Goal: Use online tool/utility: Utilize a website feature to perform a specific function

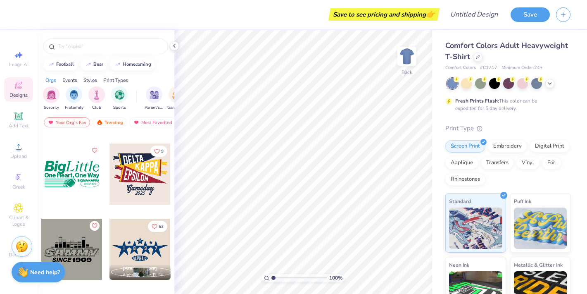
scroll to position [2233, 0]
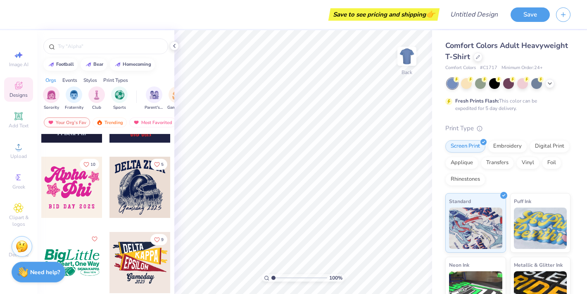
click at [153, 255] on div at bounding box center [139, 262] width 61 height 61
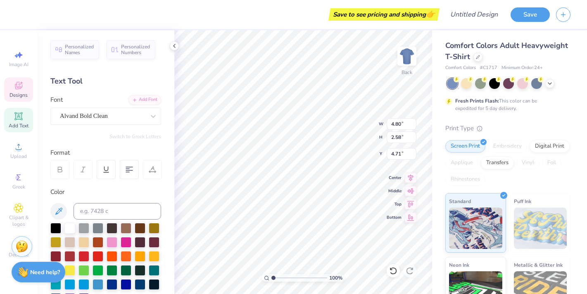
type input "4.34"
type input "2.14"
type input "3.43"
type input "10.88"
type input "3.60"
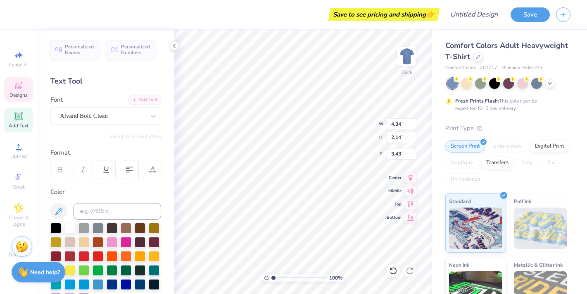
type input "3.00"
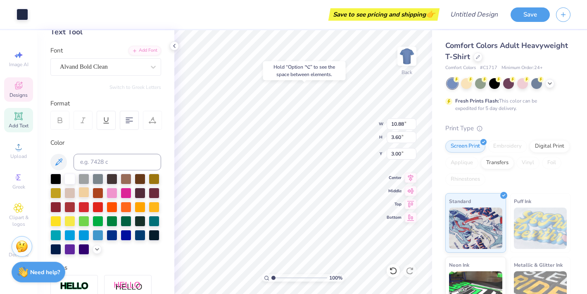
scroll to position [49, 0]
click at [70, 246] on div at bounding box center [69, 248] width 11 height 11
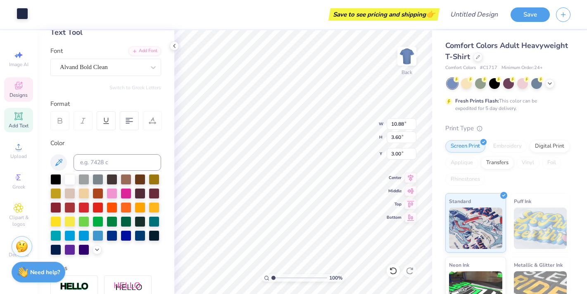
click at [20, 14] on div at bounding box center [23, 14] width 12 height 12
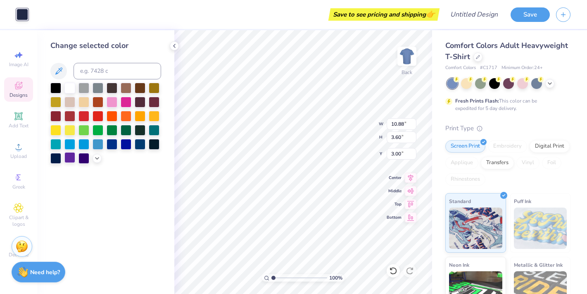
click at [71, 157] on div at bounding box center [69, 157] width 11 height 11
type input "4.80"
type input "2.58"
type input "4.71"
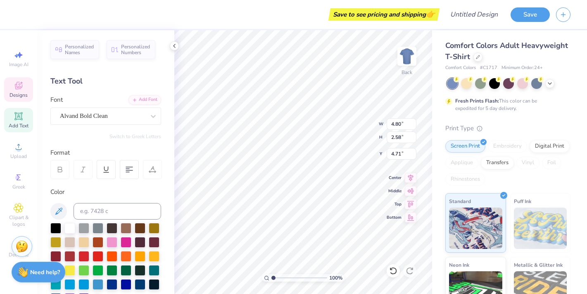
type input "10.87"
type input "3.54"
type input "4.26"
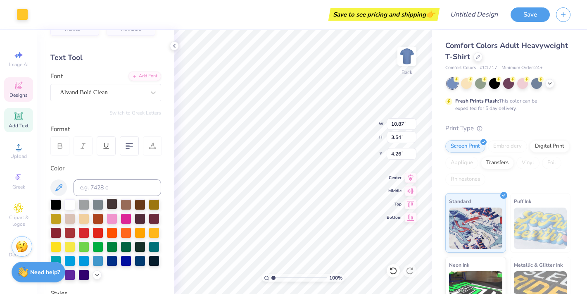
scroll to position [32, 0]
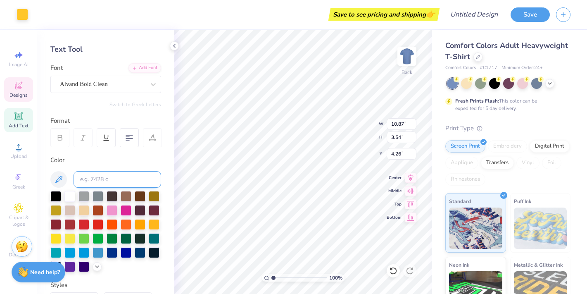
type input "10.80"
type input "3.81"
type input "5.56"
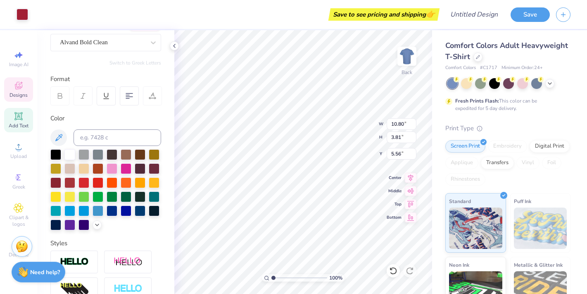
scroll to position [75, 0]
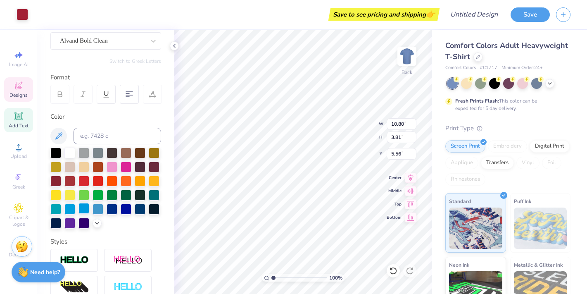
click at [85, 204] on div at bounding box center [83, 208] width 11 height 11
click at [72, 224] on div at bounding box center [69, 222] width 11 height 11
type input "5.16"
type input "2.73"
type input "6.00"
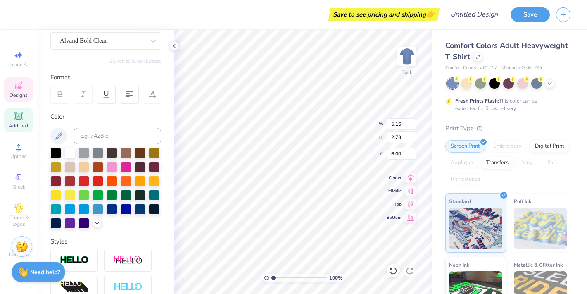
type input "10.80"
type input "3.81"
type input "5.46"
type input "4.34"
type input "2.14"
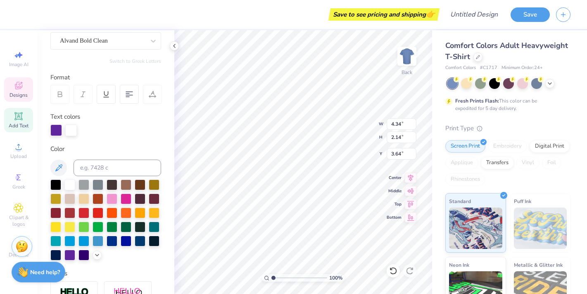
type input "3.86"
click at [84, 167] on input at bounding box center [118, 167] width 88 height 17
click at [72, 127] on div at bounding box center [71, 129] width 12 height 12
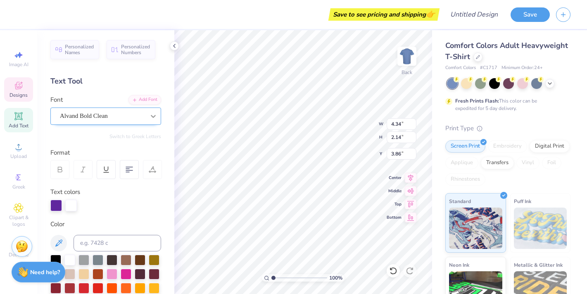
scroll to position [0, 0]
click at [76, 205] on div at bounding box center [71, 205] width 12 height 12
click at [67, 206] on div at bounding box center [71, 205] width 12 height 12
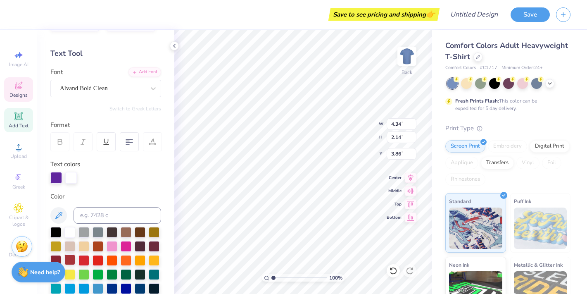
click at [69, 229] on div at bounding box center [69, 232] width 11 height 11
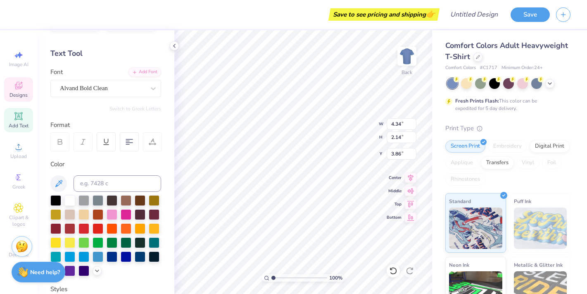
type textarea "L"
click at [72, 202] on div at bounding box center [69, 199] width 11 height 11
type textarea "[PERSON_NAME]"
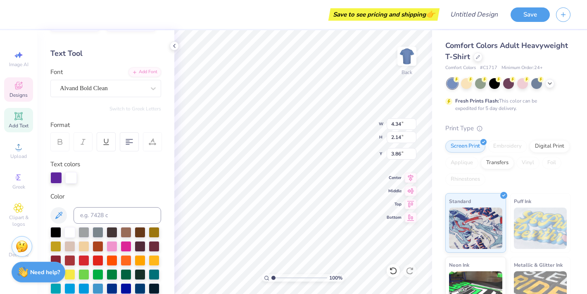
type input "4.80"
type input "2.58"
type input "4.78"
type input "4.34"
type input "2.15"
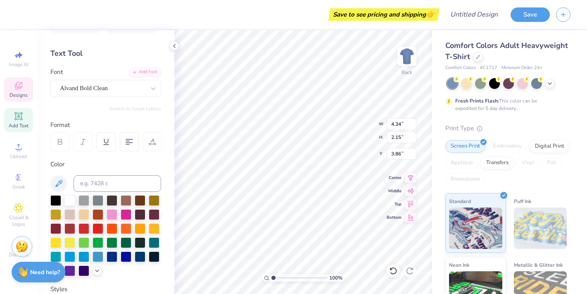
type input "3.32"
type input "4.80"
type input "2.58"
type input "4.78"
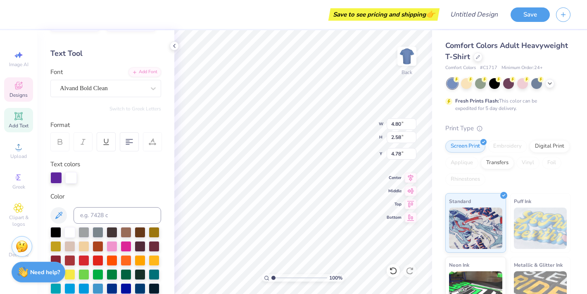
scroll to position [0, 0]
type textarea "f"
click at [70, 232] on div at bounding box center [69, 231] width 11 height 11
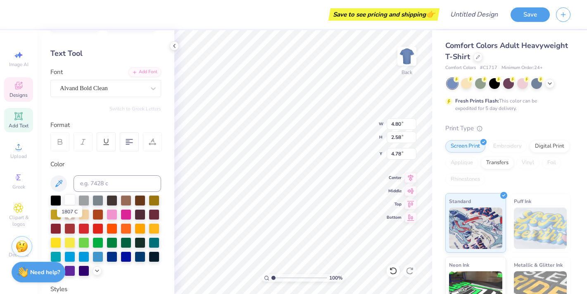
type textarea "greek"
type input "5.16"
type input "2.73"
type input "6.01"
type textarea "week"
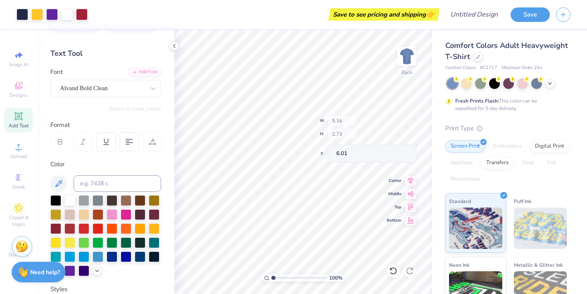
type input "4.91"
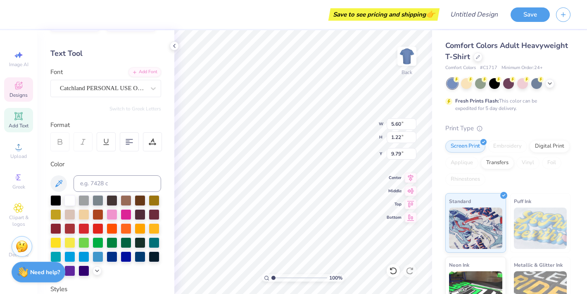
scroll to position [0, 0]
type textarea "Gamday"
type input "2.08"
type input "0.78"
type input "10.91"
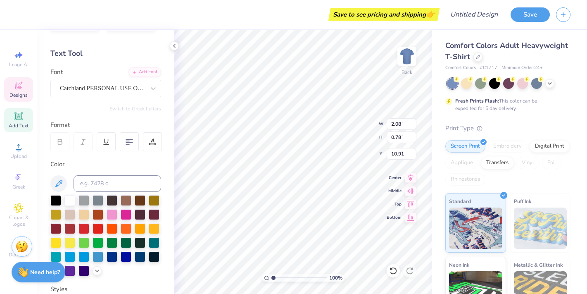
type input "5.06"
type input "2.24"
type input "9.27"
type input "2.08"
type input "0.78"
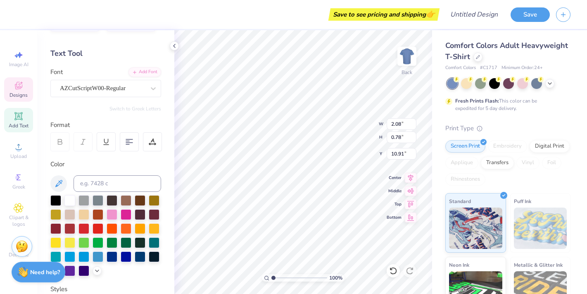
type input "9.62"
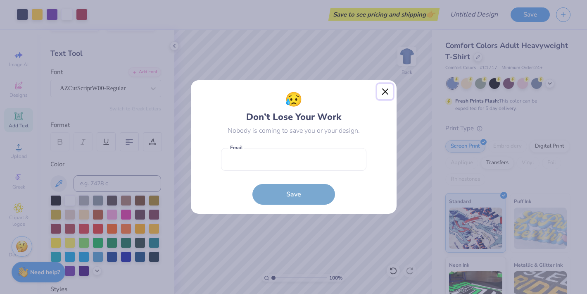
click at [378, 91] on button "Close" at bounding box center [385, 92] width 16 height 16
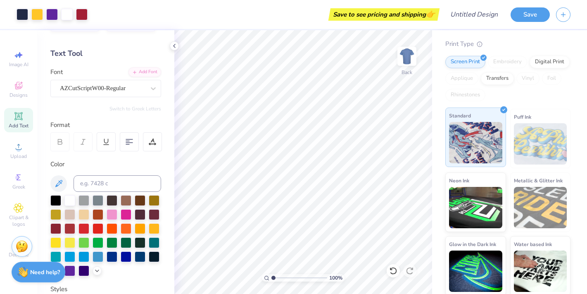
scroll to position [85, 0]
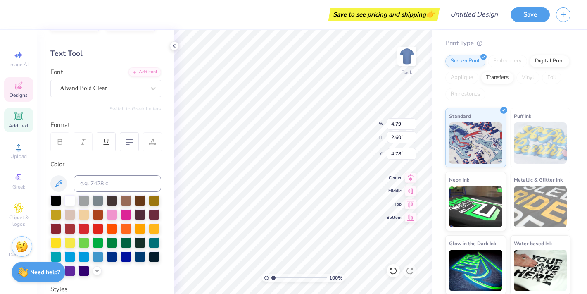
type input "10.88"
type input "3.60"
type input "3.00"
type input "10.80"
type input "3.81"
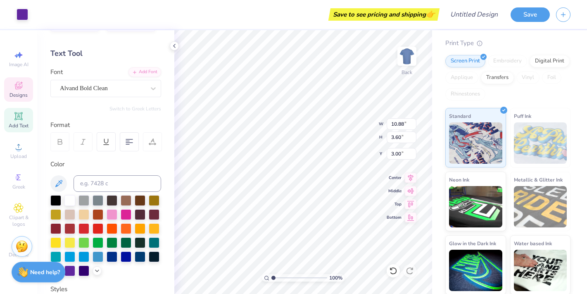
type input "5.46"
type input "10.88"
type input "3.60"
type input "3.00"
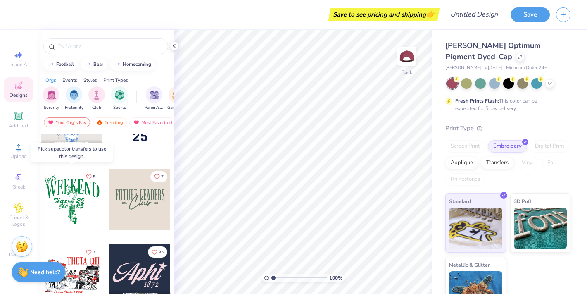
scroll to position [1847, 0]
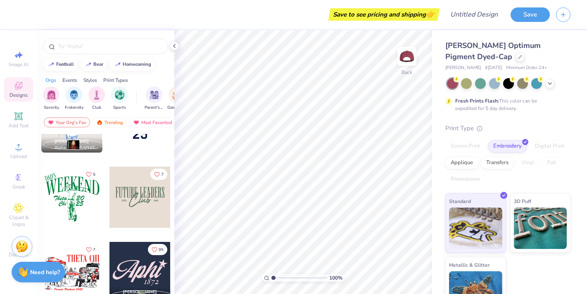
click at [118, 204] on div at bounding box center [139, 196] width 61 height 61
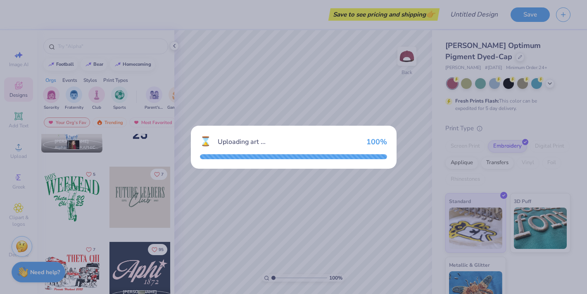
click at [253, 155] on div at bounding box center [293, 156] width 187 height 5
